Goal: Find specific fact: Find specific fact

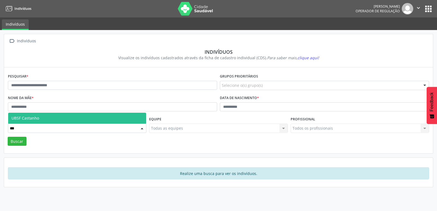
type input "***"
click at [37, 112] on form "Pesquisar * Grupos prioritários Selecione o(s) grupo(s) Acamado Criança Câncer …" at bounding box center [218, 108] width 421 height 73
type input "***"
drag, startPoint x: 32, startPoint y: 118, endPoint x: 33, endPoint y: 113, distance: 4.9
click at [33, 113] on span "UBSF Castanho" at bounding box center [77, 118] width 138 height 11
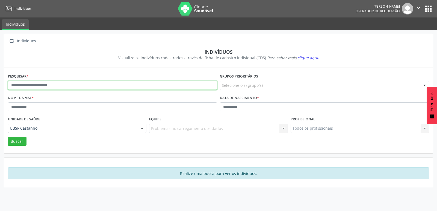
click at [43, 83] on input "text" at bounding box center [112, 85] width 209 height 9
type input "*****"
click at [8, 137] on button "Buscar" at bounding box center [17, 141] width 19 height 9
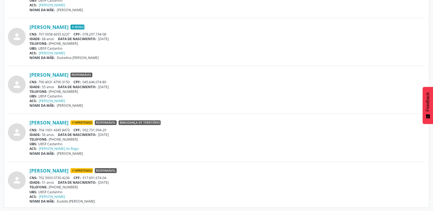
scroll to position [251, 0]
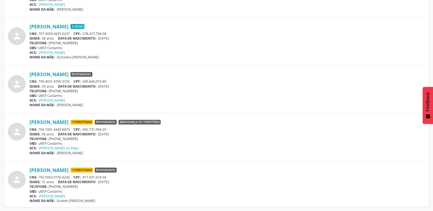
drag, startPoint x: 71, startPoint y: 177, endPoint x: 40, endPoint y: 177, distance: 31.7
click at [40, 177] on div "CNS: 702 5003 0730 4236 CPF: 917.691.674-04" at bounding box center [226, 177] width 395 height 5
copy div "702 5003 0730 4236"
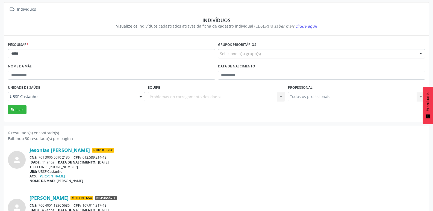
scroll to position [0, 0]
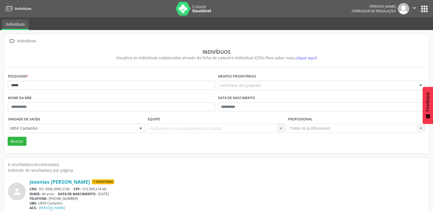
drag, startPoint x: 423, startPoint y: 9, endPoint x: 424, endPoint y: 13, distance: 4.2
click at [423, 10] on button "apps" at bounding box center [424, 9] width 10 height 10
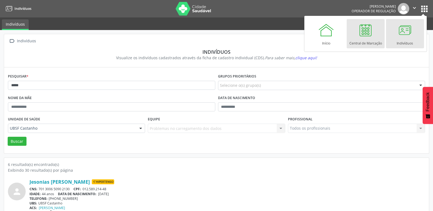
click at [362, 32] on div at bounding box center [365, 30] width 16 height 16
